Goal: Task Accomplishment & Management: Complete application form

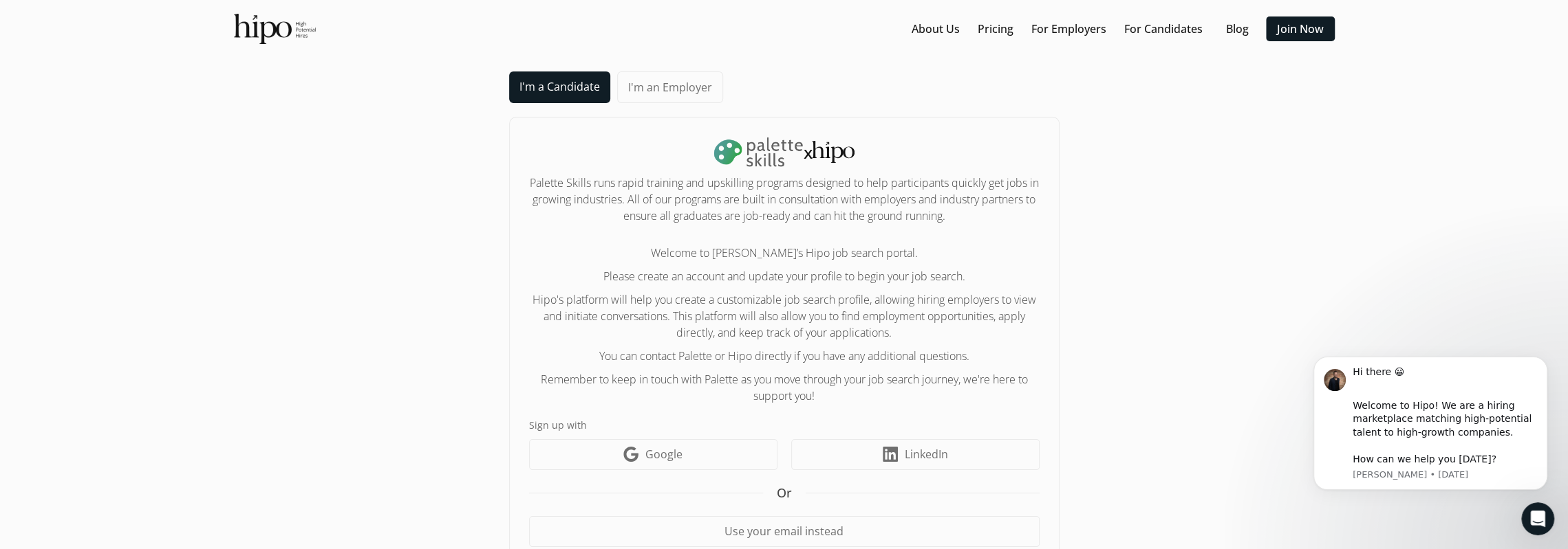
click at [553, 95] on link "I'm a Candidate" at bounding box center [560, 87] width 101 height 31
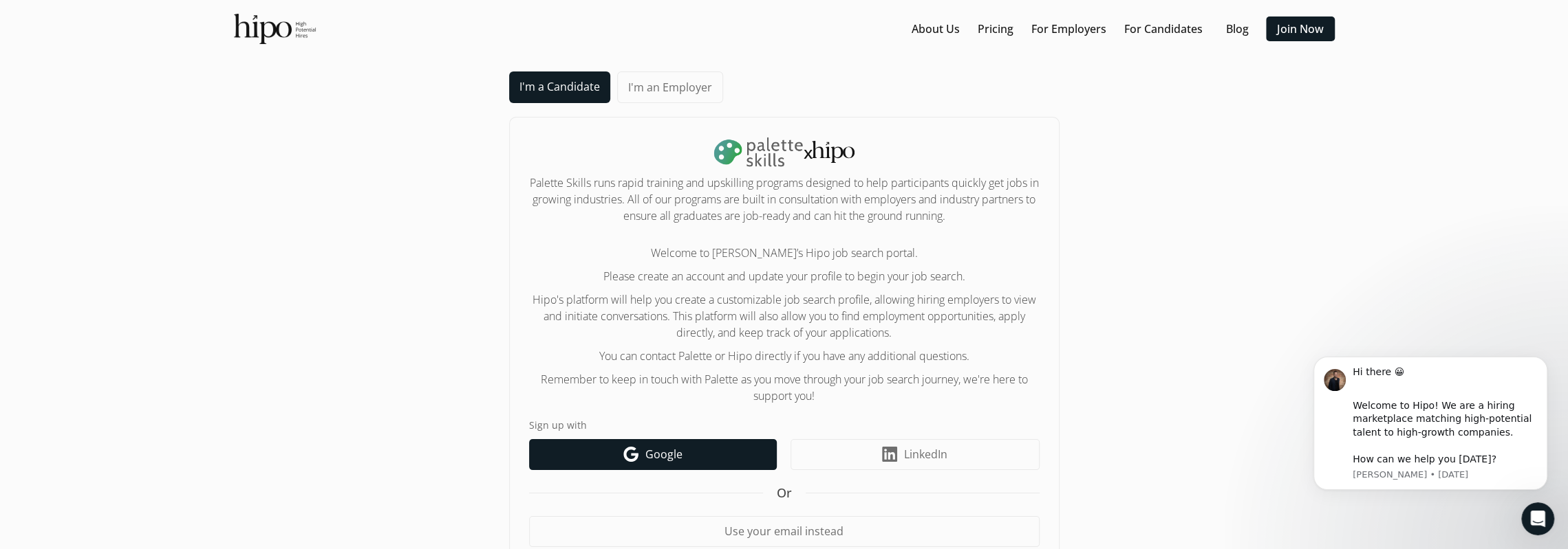
click at [652, 447] on span "Google" at bounding box center [664, 455] width 37 height 17
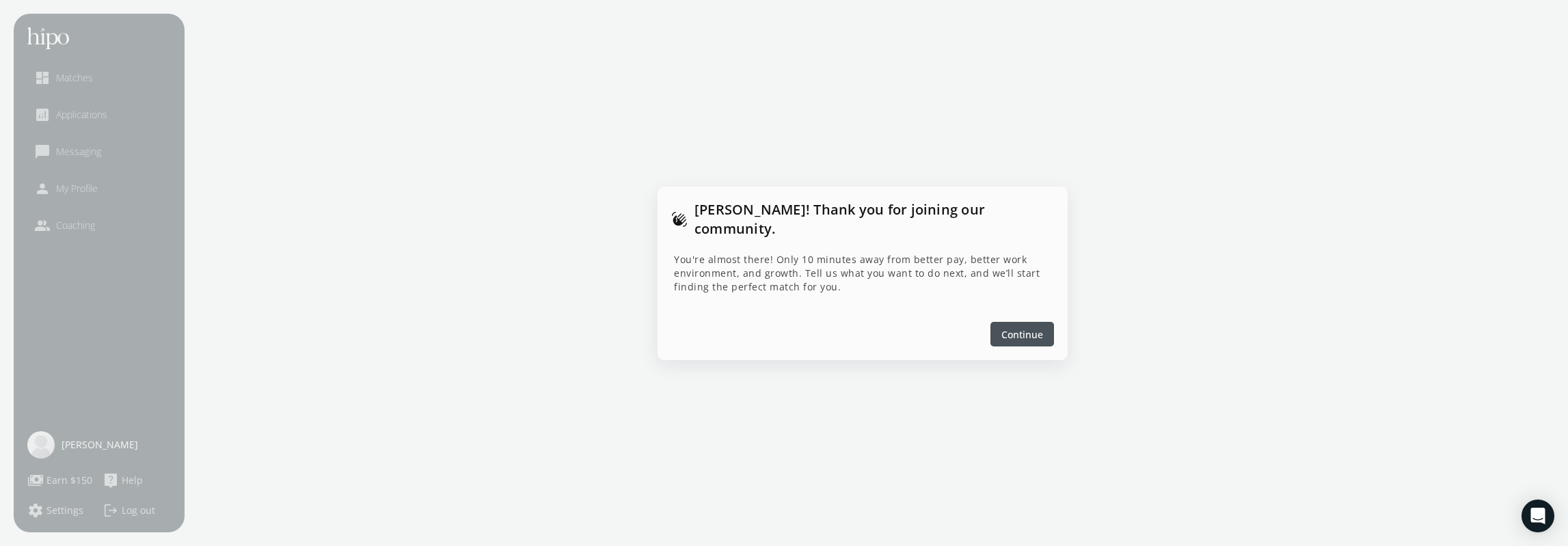
click at [1025, 322] on div at bounding box center [1022, 334] width 64 height 24
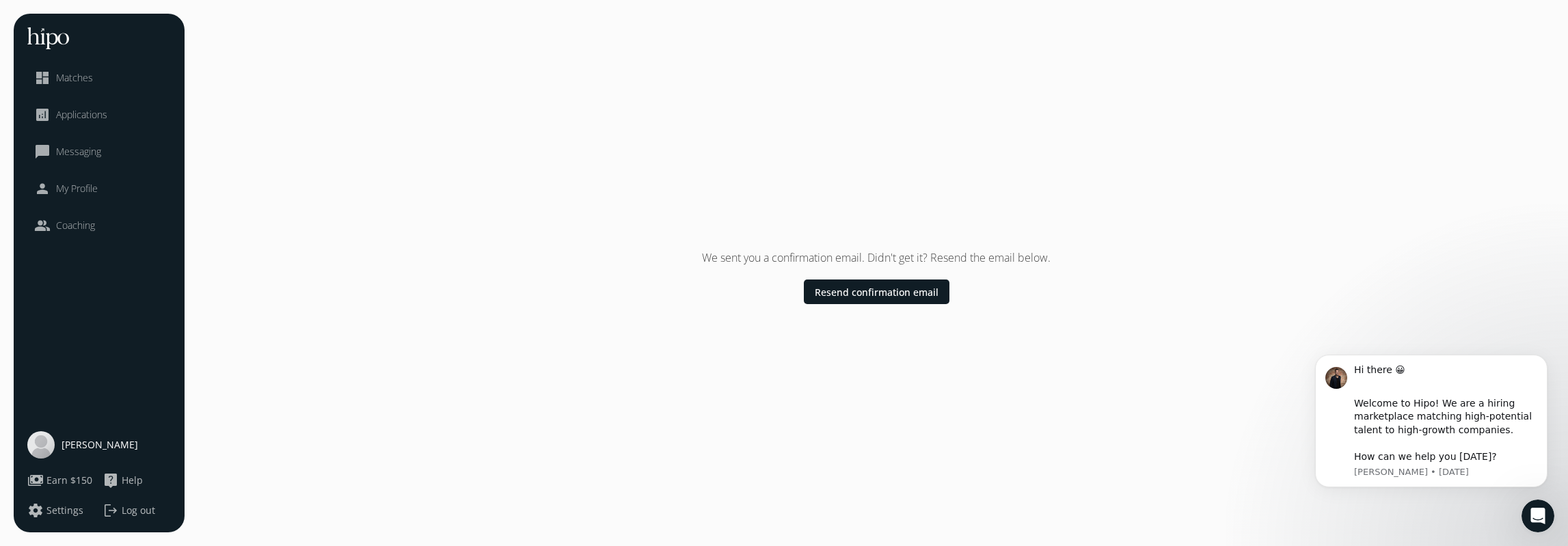
click at [91, 111] on span "Applications" at bounding box center [81, 115] width 51 height 13
